Goal: Ask a question

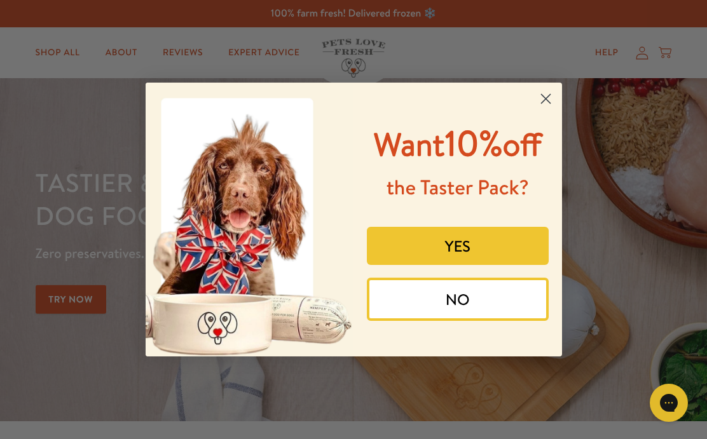
click at [546, 95] on icon "Close dialog" at bounding box center [545, 99] width 9 height 9
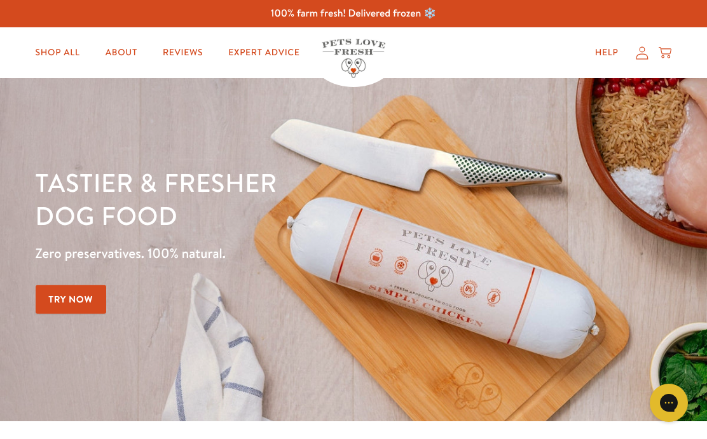
click at [644, 55] on icon at bounding box center [642, 52] width 13 height 13
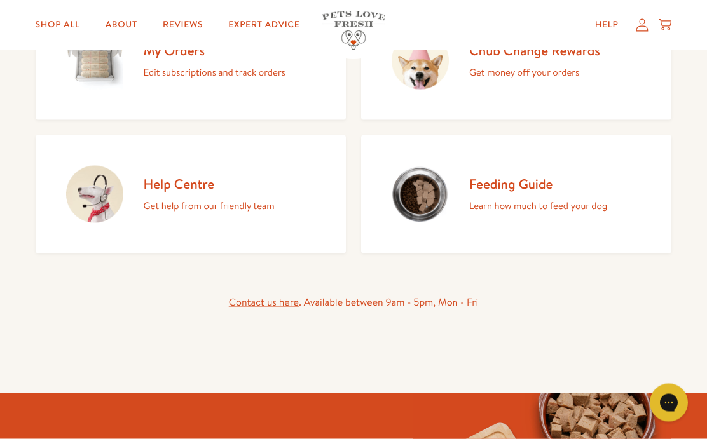
scroll to position [203, 0]
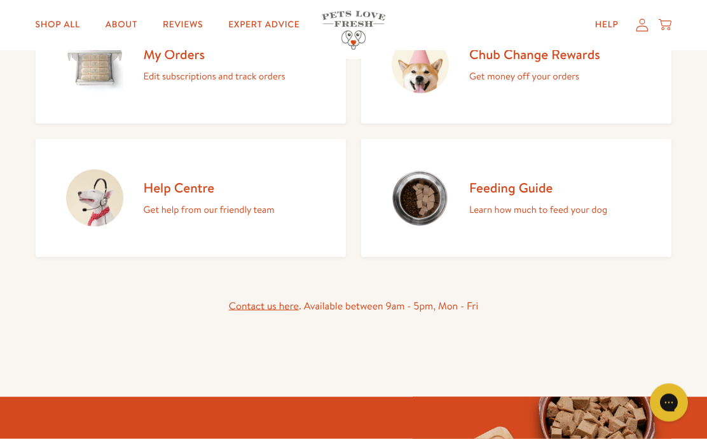
click at [237, 214] on p "Get help from our friendly team" at bounding box center [209, 210] width 131 height 17
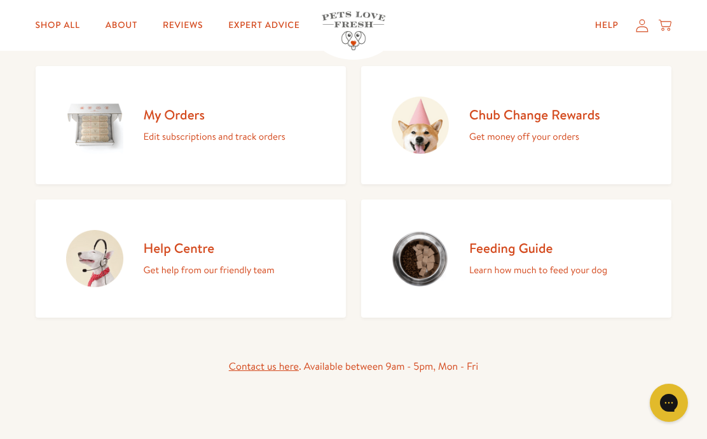
scroll to position [141, 0]
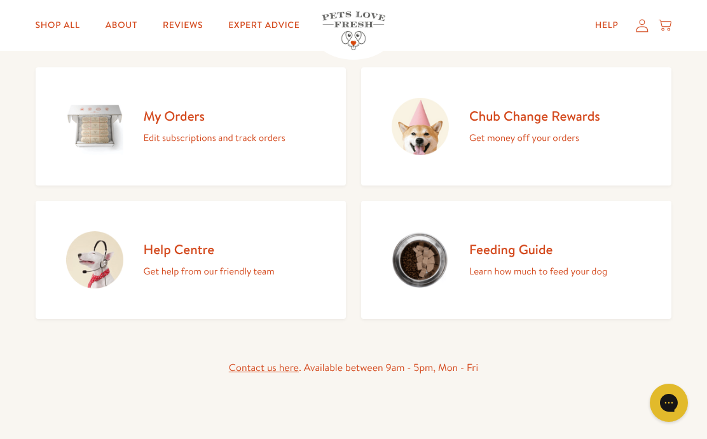
click at [223, 273] on p "Get help from our friendly team" at bounding box center [209, 271] width 131 height 17
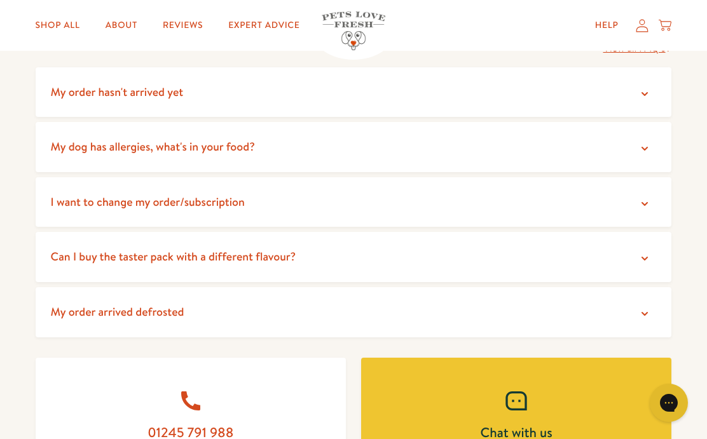
scroll to position [264, 0]
click at [644, 203] on icon at bounding box center [644, 204] width 13 height 13
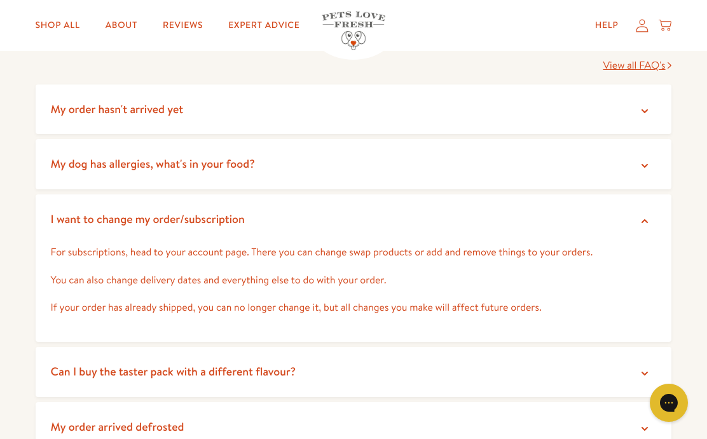
scroll to position [246, 0]
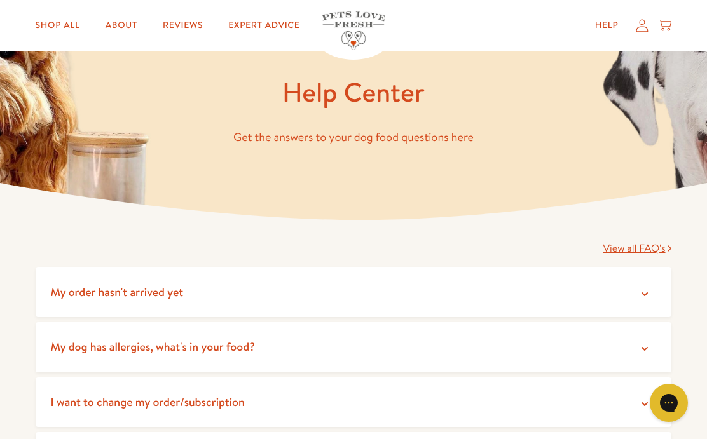
scroll to position [62, 0]
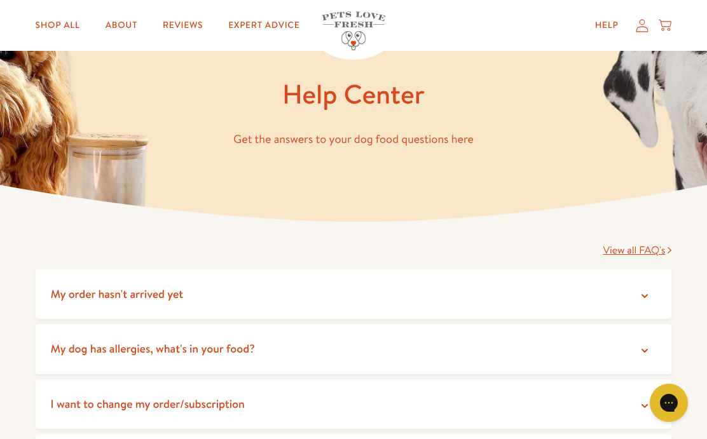
click at [603, 15] on link "Help" at bounding box center [607, 25] width 44 height 25
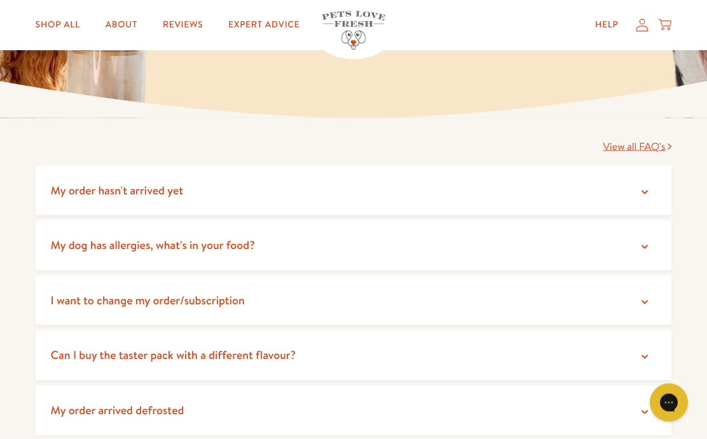
scroll to position [165, 0]
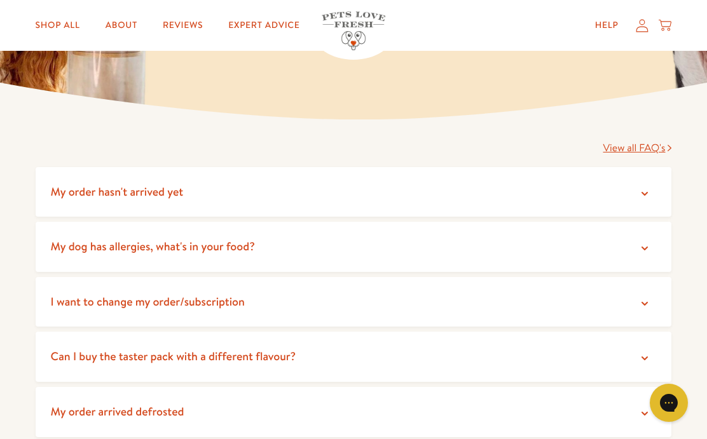
click at [649, 301] on icon at bounding box center [644, 304] width 13 height 13
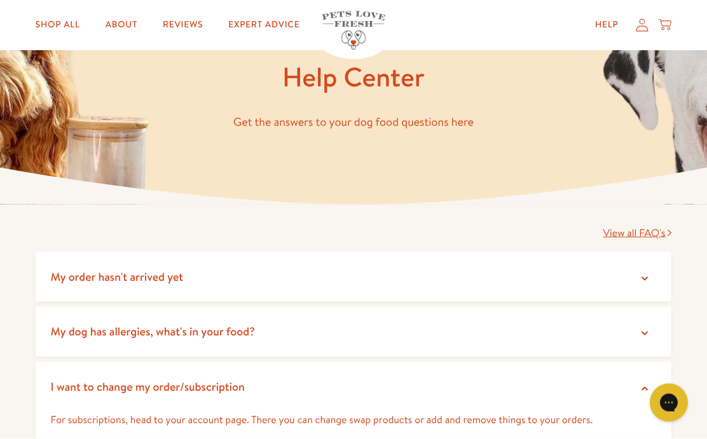
scroll to position [0, 0]
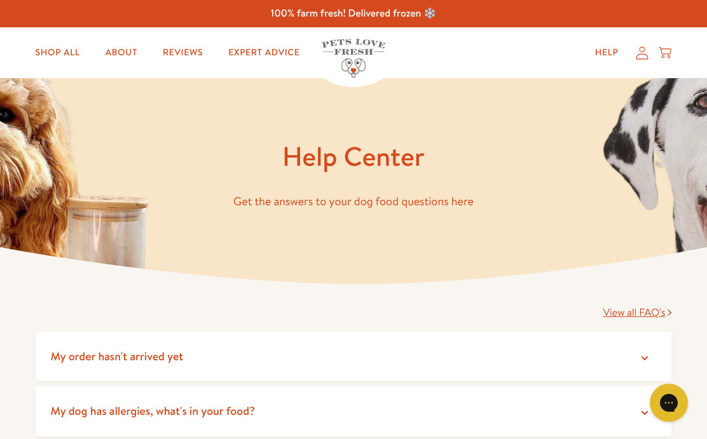
click at [643, 49] on icon at bounding box center [642, 52] width 13 height 13
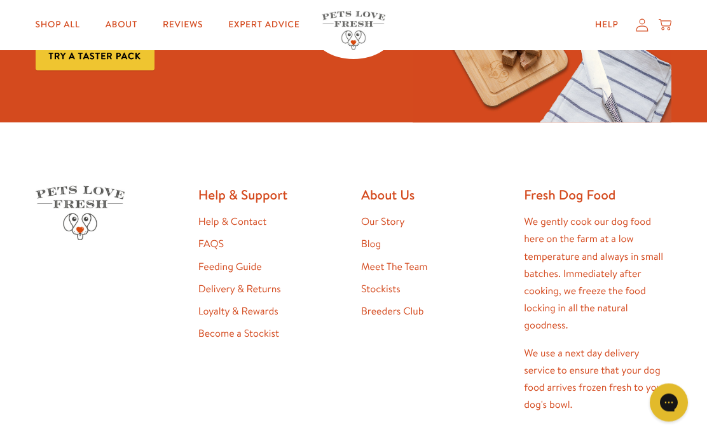
scroll to position [691, 0]
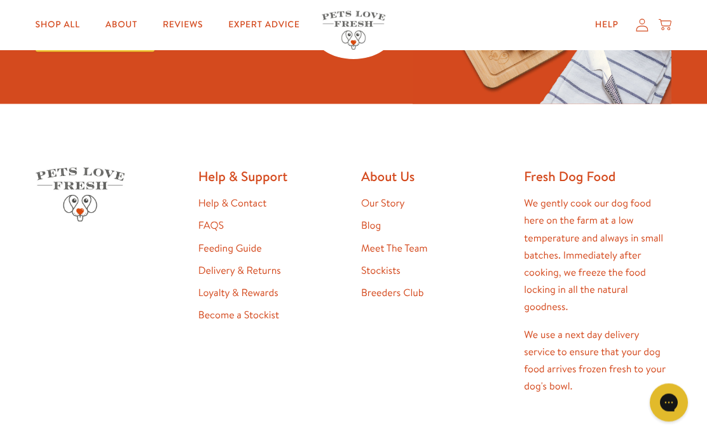
click at [262, 198] on link "Help & Contact" at bounding box center [232, 203] width 68 height 14
